Goal: Task Accomplishment & Management: Use online tool/utility

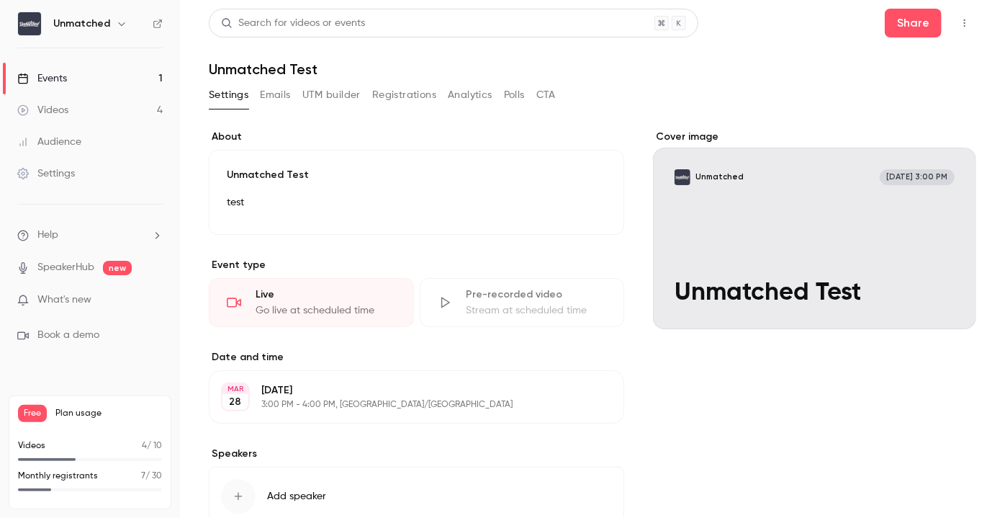
click at [23, 74] on icon at bounding box center [23, 79] width 12 height 12
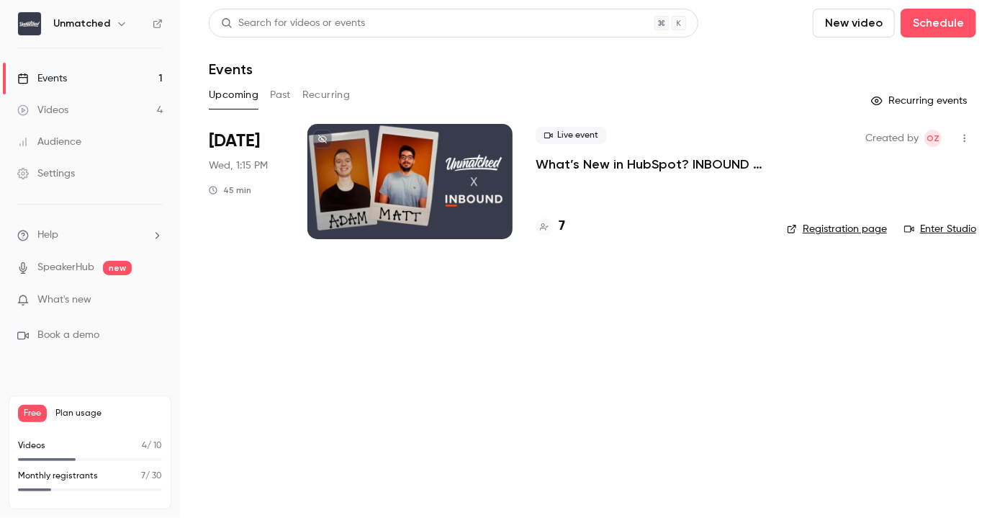
click at [52, 107] on div "Videos" at bounding box center [42, 110] width 51 height 14
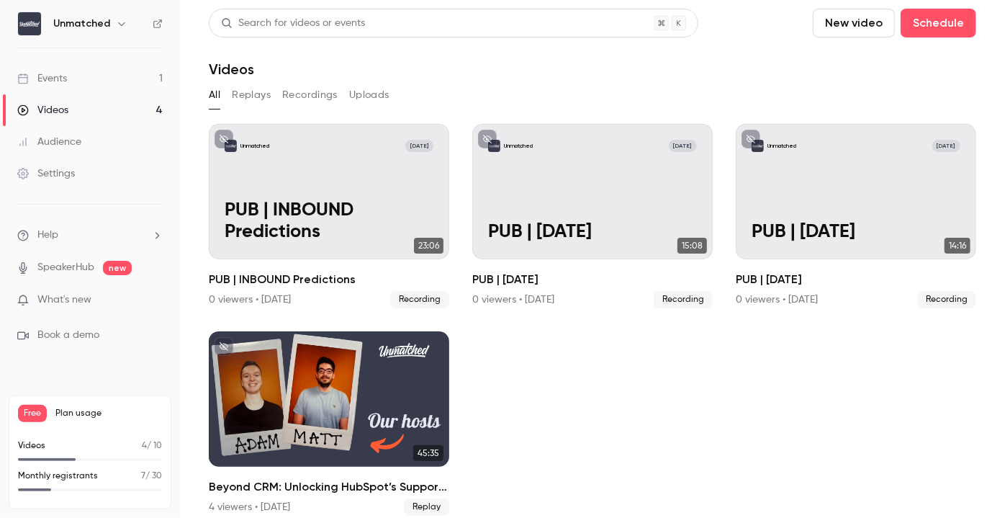
click at [79, 73] on link "Events 1" at bounding box center [90, 79] width 180 height 32
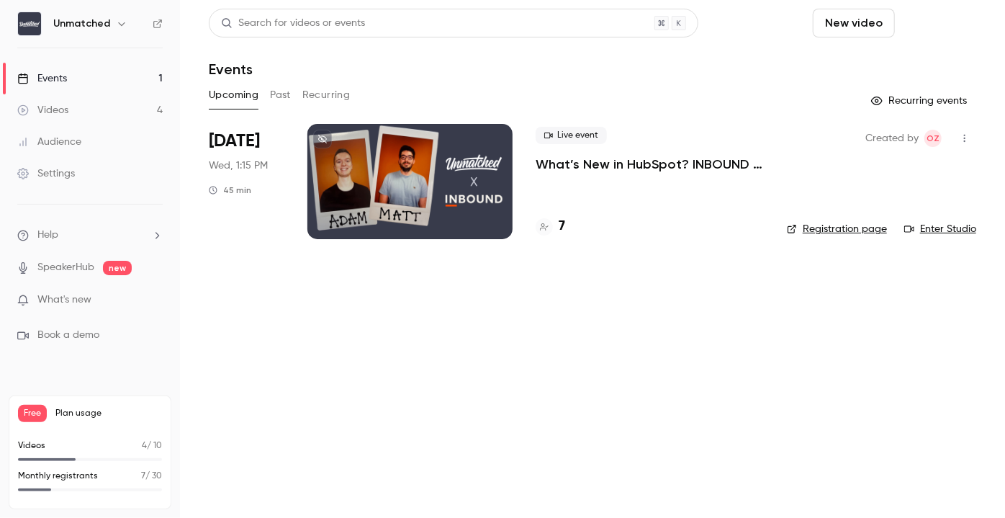
click at [910, 30] on button "Schedule" at bounding box center [938, 23] width 76 height 29
click at [894, 61] on div "One time event" at bounding box center [909, 62] width 109 height 14
